Goal: Task Accomplishment & Management: Complete application form

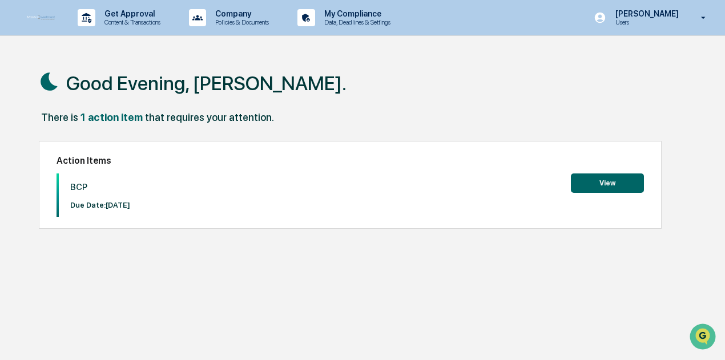
click at [591, 182] on button "View" at bounding box center [607, 183] width 73 height 19
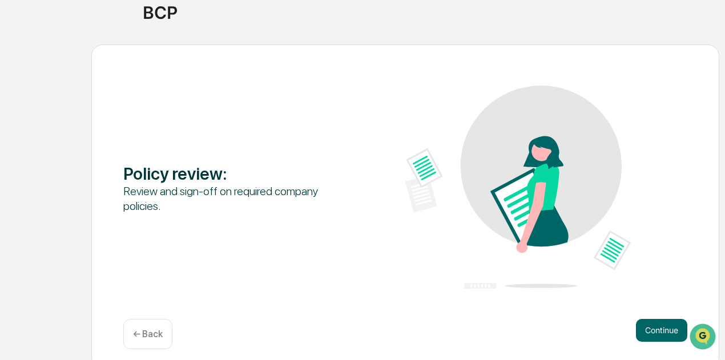
scroll to position [99, 0]
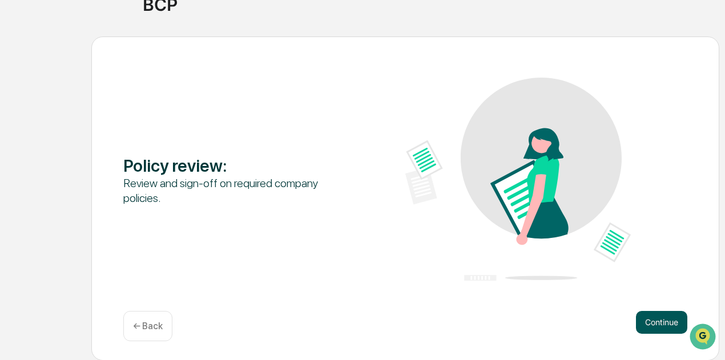
click at [650, 317] on button "Continue" at bounding box center [661, 322] width 51 height 23
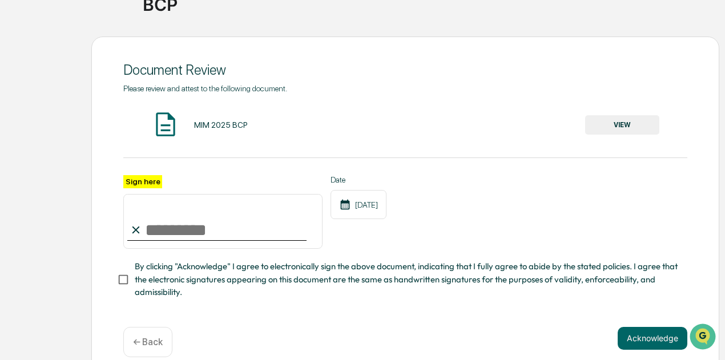
click at [171, 232] on input "Sign here" at bounding box center [222, 221] width 199 height 55
type input "**********"
click at [613, 127] on button "VIEW" at bounding box center [622, 124] width 74 height 19
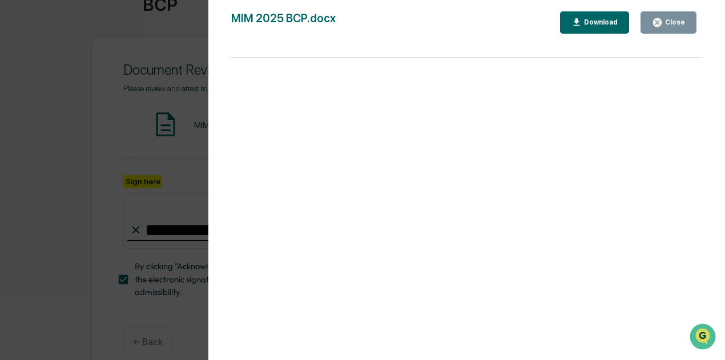
click at [714, 279] on div "Version History [DATE] 07:00 PM [PERSON_NAME] [DATE] 07:00 PM [PERSON_NAME] [DA…" at bounding box center [466, 191] width 517 height 383
click at [681, 21] on div "Close" at bounding box center [674, 22] width 22 height 8
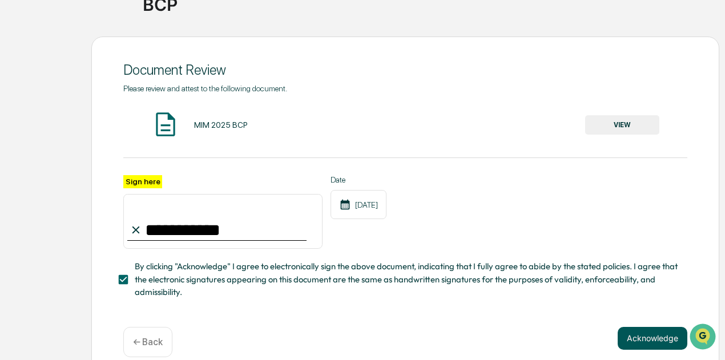
click at [639, 336] on button "Acknowledge" at bounding box center [653, 338] width 70 height 23
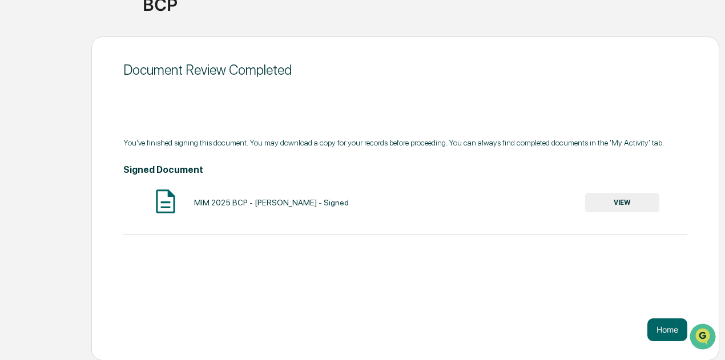
click at [614, 199] on button "VIEW" at bounding box center [622, 202] width 74 height 19
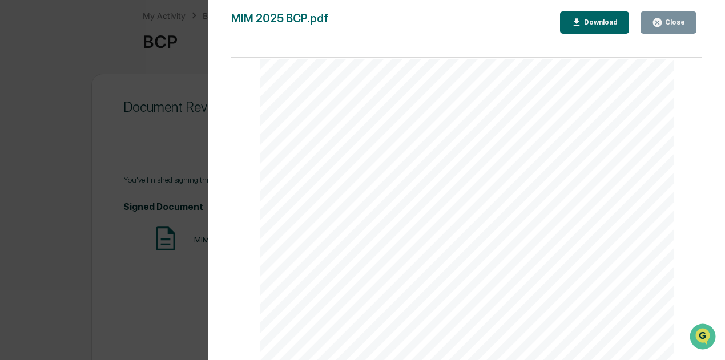
scroll to position [0, 0]
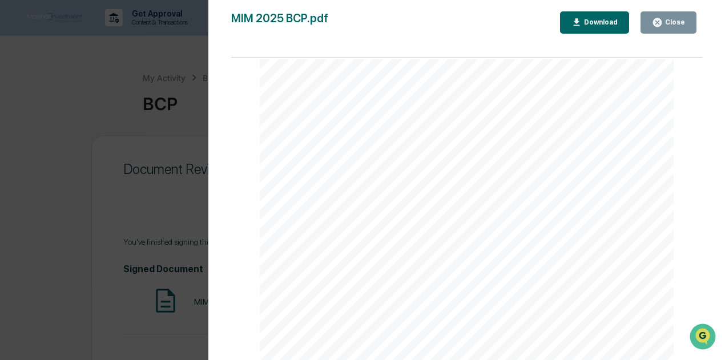
click at [611, 23] on div "Download" at bounding box center [600, 22] width 36 height 8
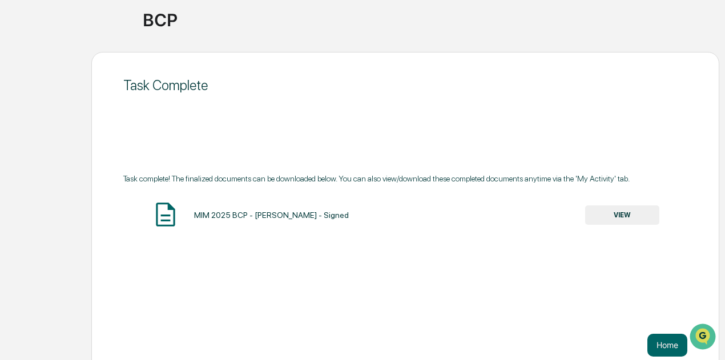
scroll to position [99, 0]
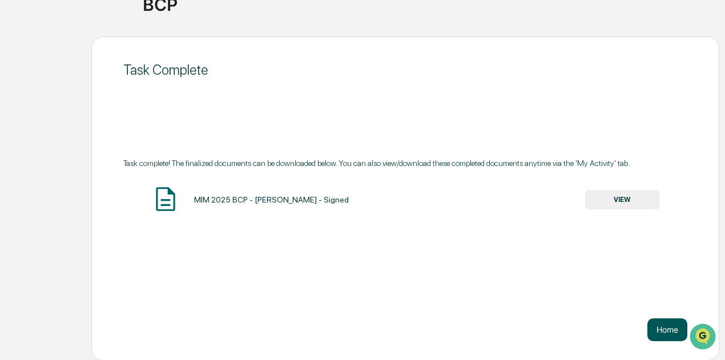
click at [668, 324] on button "Home" at bounding box center [667, 330] width 40 height 23
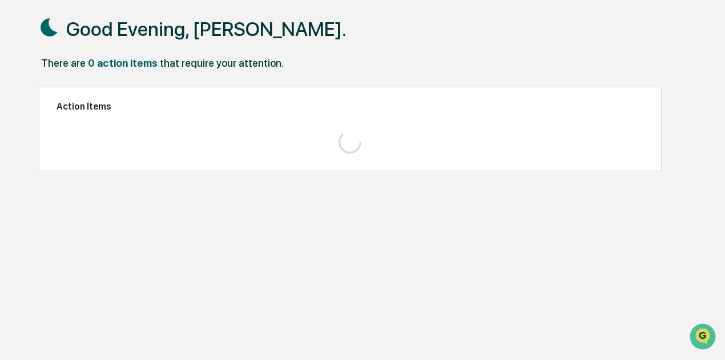
scroll to position [54, 0]
